Goal: Information Seeking & Learning: Learn about a topic

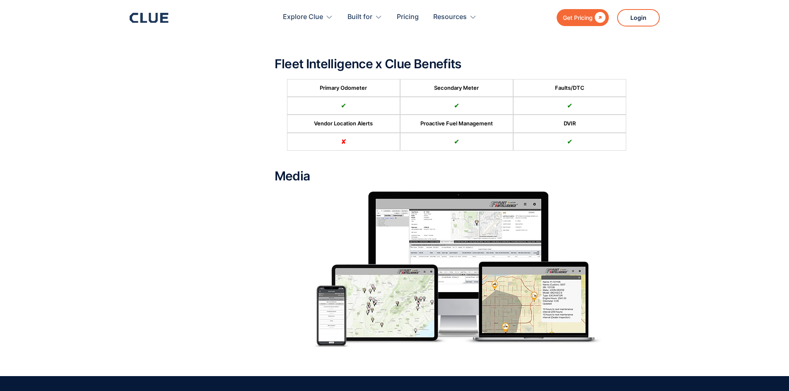
scroll to position [124, 0]
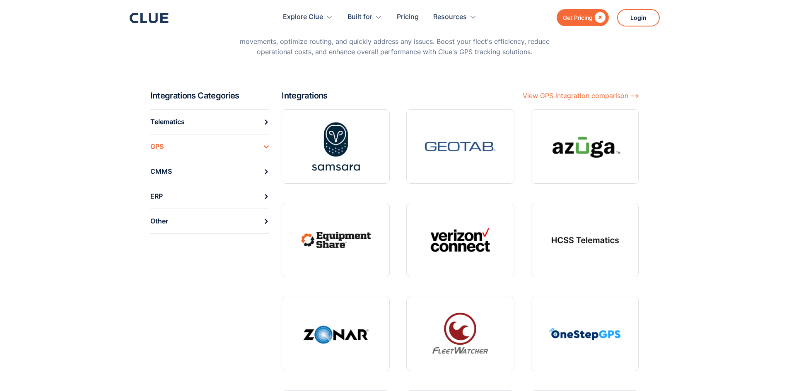
scroll to position [83, 0]
